Goal: Navigation & Orientation: Find specific page/section

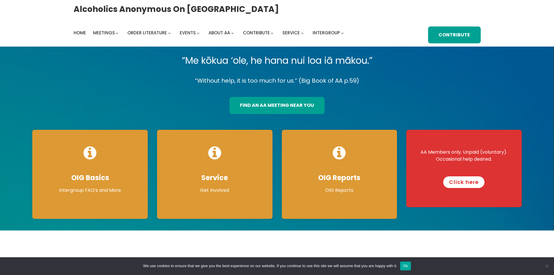
click at [459, 180] on link "Click here" at bounding box center [463, 182] width 41 height 12
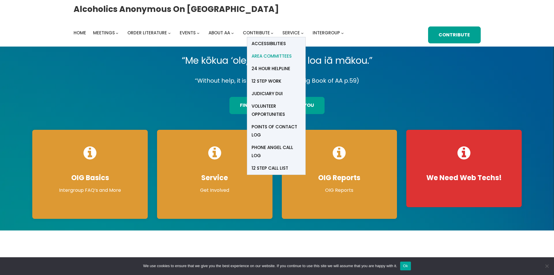
click at [282, 53] on span "Area Committees" at bounding box center [271, 56] width 40 height 8
click at [272, 127] on span "Points of Contact Log" at bounding box center [275, 131] width 49 height 16
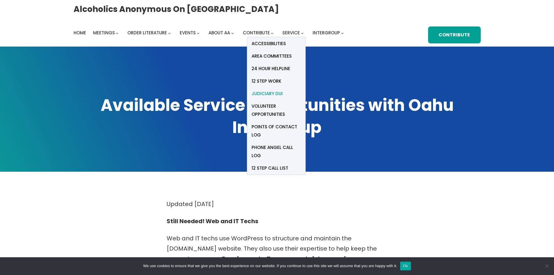
click at [264, 93] on span "Judiciary DUI" at bounding box center [266, 94] width 31 height 8
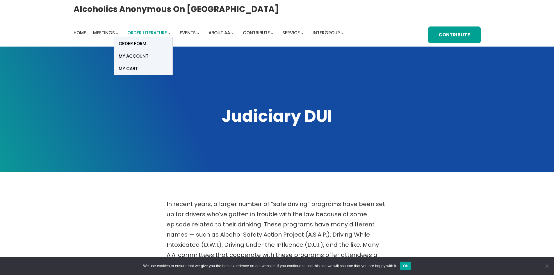
click at [155, 35] on span "Order Literature" at bounding box center [147, 33] width 40 height 6
click at [146, 43] on span "ORDER FORM" at bounding box center [133, 44] width 28 height 8
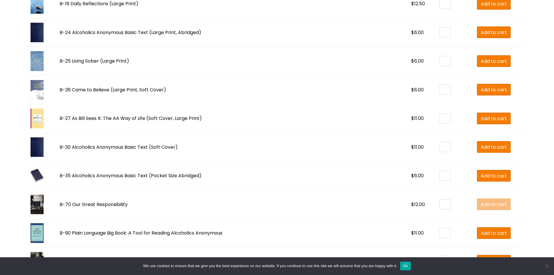
scroll to position [668, 0]
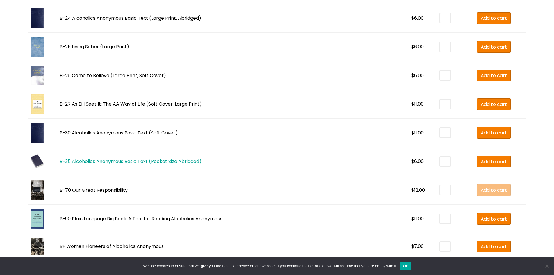
click at [85, 159] on link "B-35 Alcoholics Anonymous Basic Text (Pocket Size Abridged)" at bounding box center [131, 161] width 142 height 7
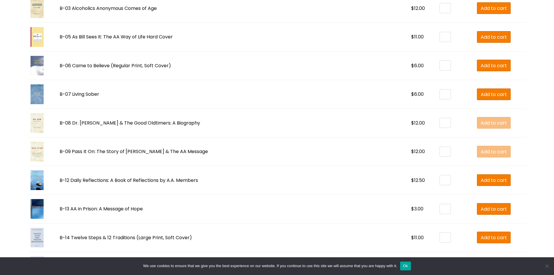
scroll to position [349, 0]
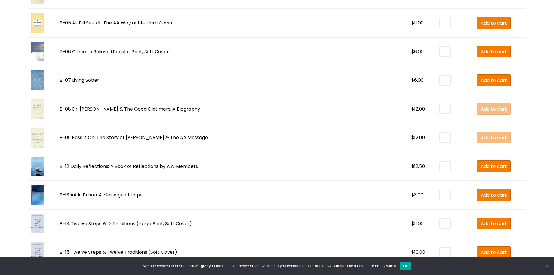
drag, startPoint x: 408, startPoint y: 267, endPoint x: 406, endPoint y: 261, distance: 6.5
click at [408, 267] on button "Ok" at bounding box center [405, 265] width 11 height 9
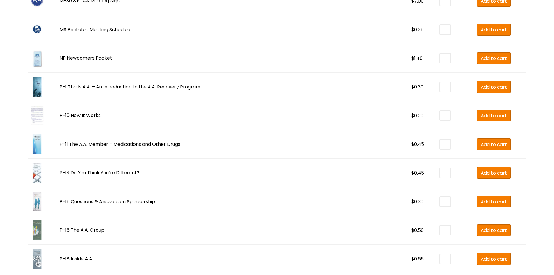
scroll to position [1075, 0]
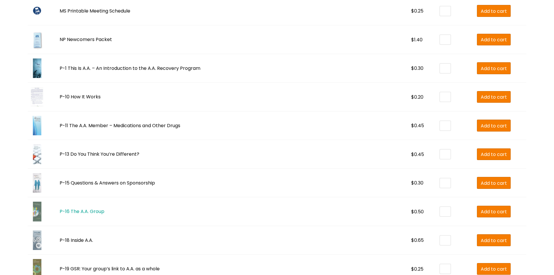
click at [97, 213] on link "P-16 The A.A. Group" at bounding box center [82, 211] width 45 height 7
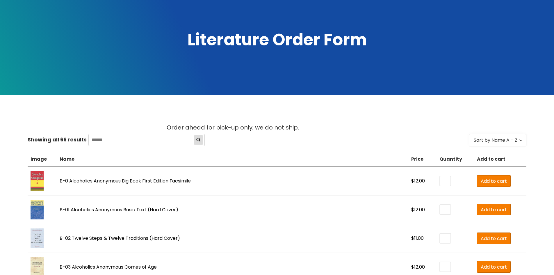
scroll to position [0, 0]
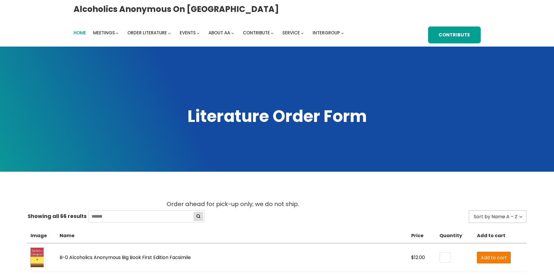
click at [80, 33] on span "Home" at bounding box center [80, 33] width 12 height 6
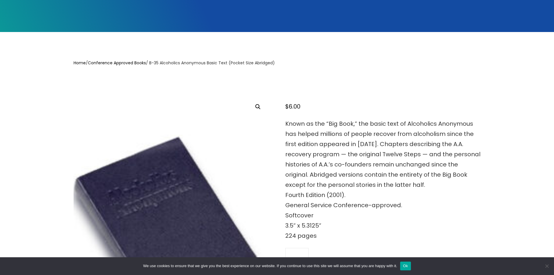
scroll to position [58, 0]
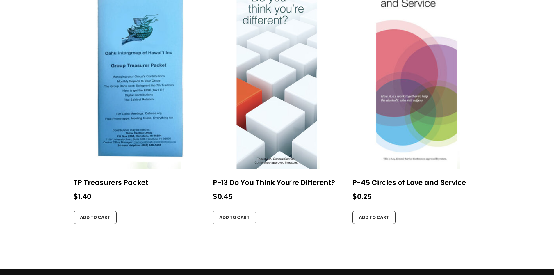
scroll to position [581, 0]
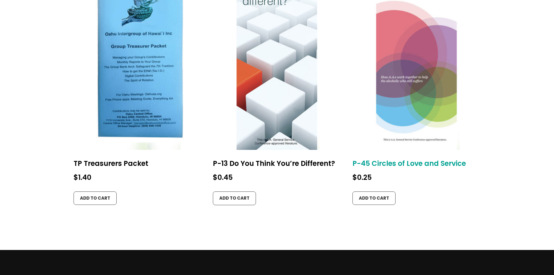
click at [399, 110] on img at bounding box center [416, 54] width 128 height 192
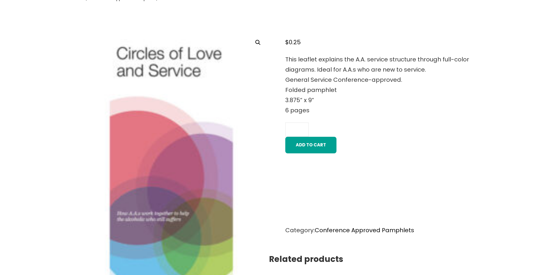
scroll to position [233, 0]
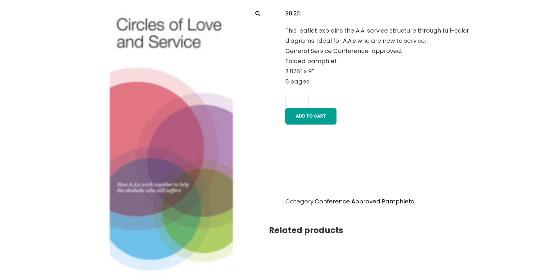
click at [158, 138] on img at bounding box center [171, 149] width 195 height 293
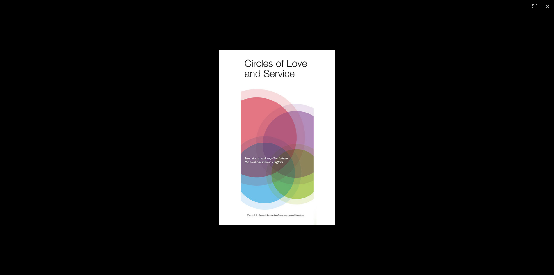
click at [291, 144] on img at bounding box center [277, 137] width 116 height 174
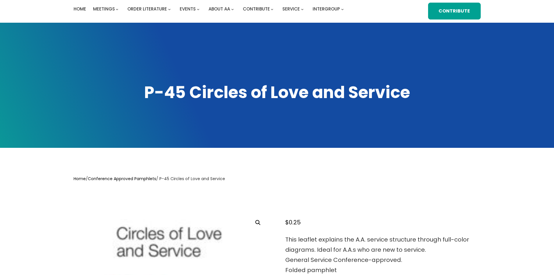
scroll to position [0, 0]
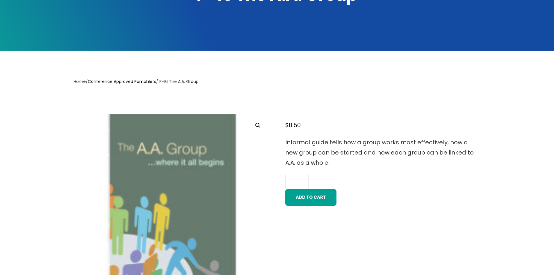
scroll to position [116, 0]
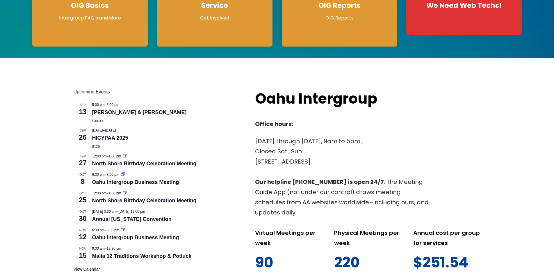
scroll to position [174, 0]
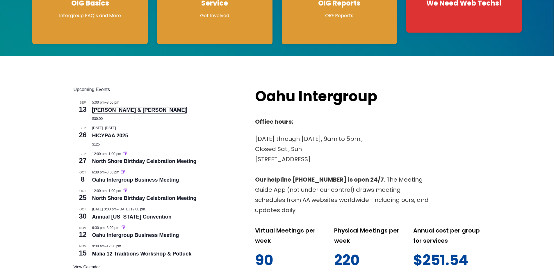
click at [106, 108] on link "Bill & Lois Dinner" at bounding box center [139, 110] width 94 height 6
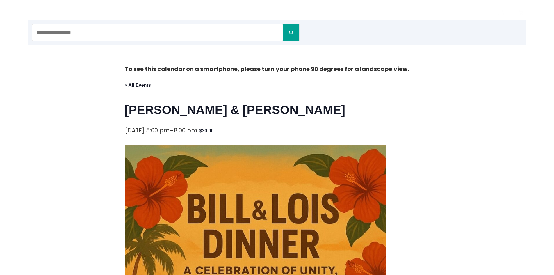
scroll to position [58, 0]
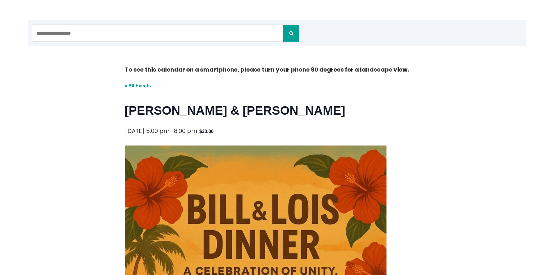
click at [137, 87] on link "« All Events" at bounding box center [138, 85] width 26 height 5
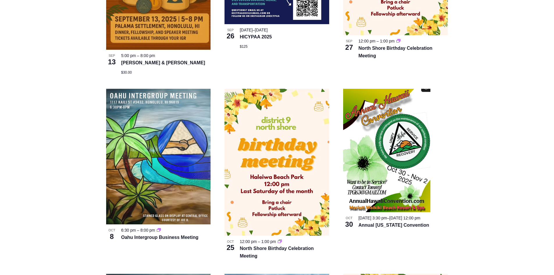
scroll to position [320, 0]
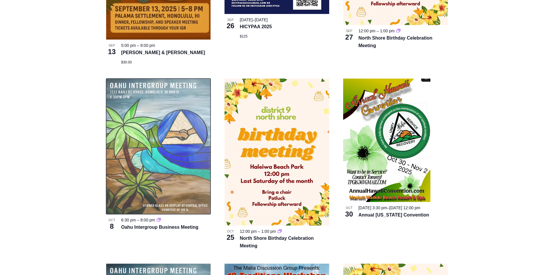
click at [155, 117] on img at bounding box center [158, 145] width 105 height 135
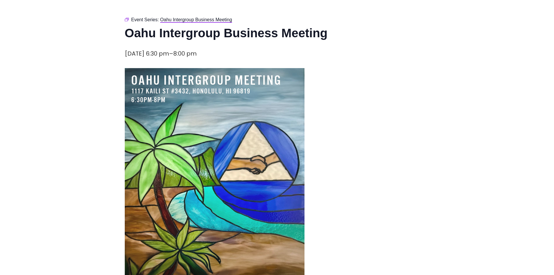
scroll to position [116, 0]
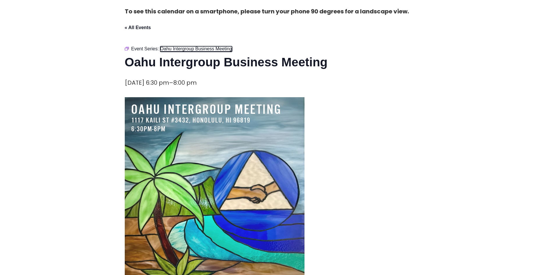
click at [213, 48] on span "Oahu Intergroup Business Meeting" at bounding box center [196, 48] width 72 height 5
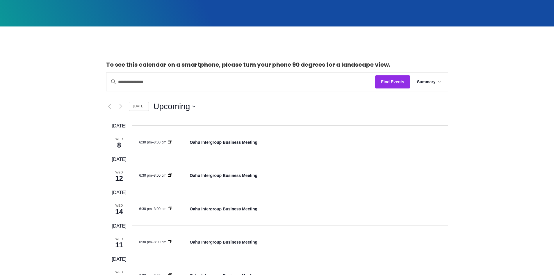
scroll to position [145, 0]
click at [250, 141] on link "Oahu Intergroup Business Meeting" at bounding box center [224, 142] width 68 height 5
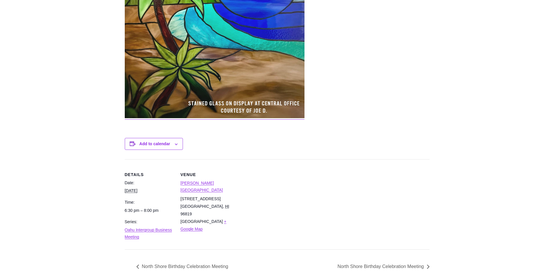
scroll to position [581, 0]
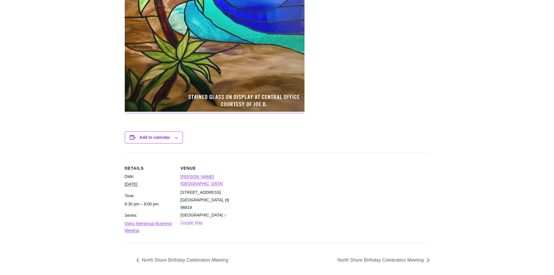
click at [202, 212] on link "+ Google Map" at bounding box center [203, 218] width 46 height 12
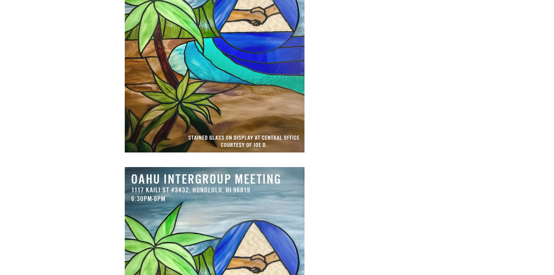
scroll to position [291, 0]
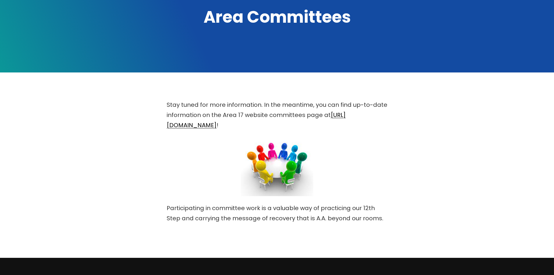
scroll to position [116, 0]
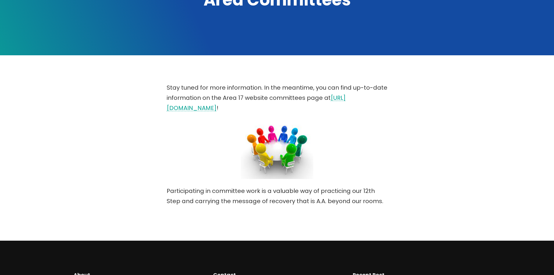
click at [237, 110] on link "[URL][DOMAIN_NAME]" at bounding box center [256, 103] width 179 height 18
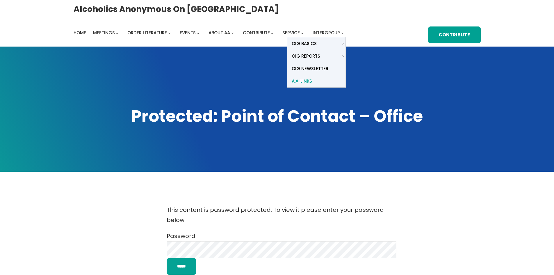
click at [302, 79] on span "A.A. Links" at bounding box center [302, 81] width 20 height 8
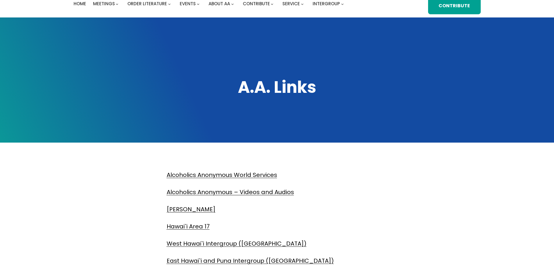
scroll to position [58, 0]
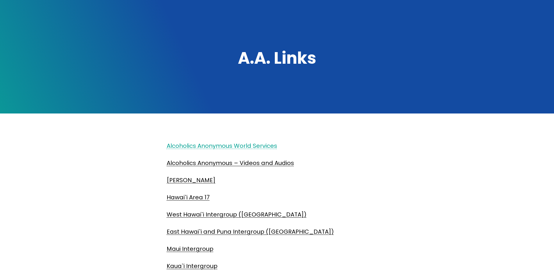
click at [197, 144] on link "Alcoholics Anonymous World Services" at bounding box center [222, 146] width 110 height 8
